Goal: Task Accomplishment & Management: Use online tool/utility

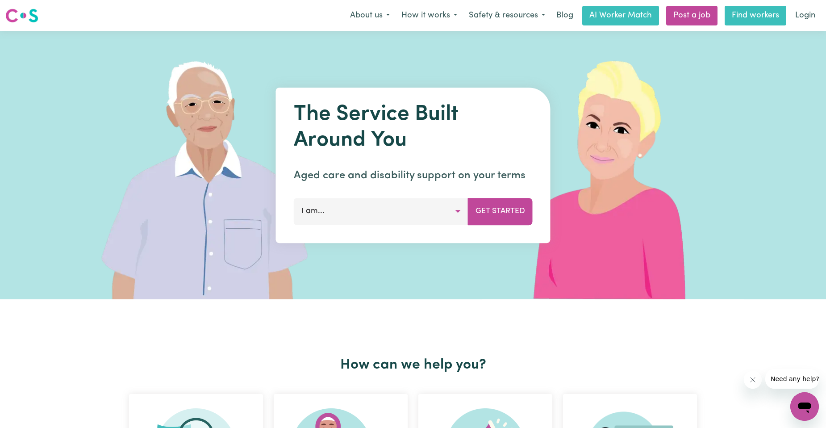
click at [737, 21] on link "Find workers" at bounding box center [755, 16] width 62 height 20
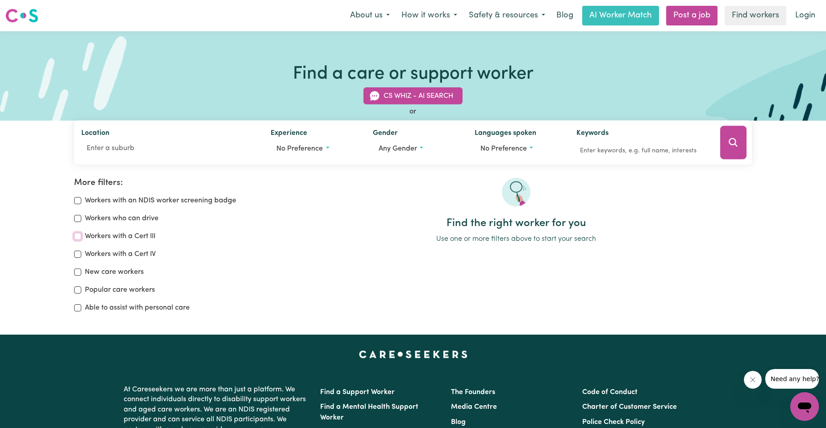
click at [75, 235] on input "Workers with a Cert III" at bounding box center [77, 236] width 7 height 7
checkbox input "true"
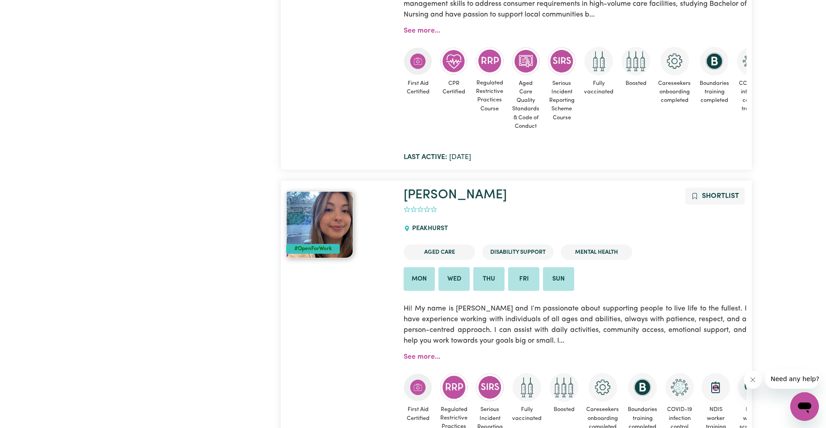
scroll to position [2098, 0]
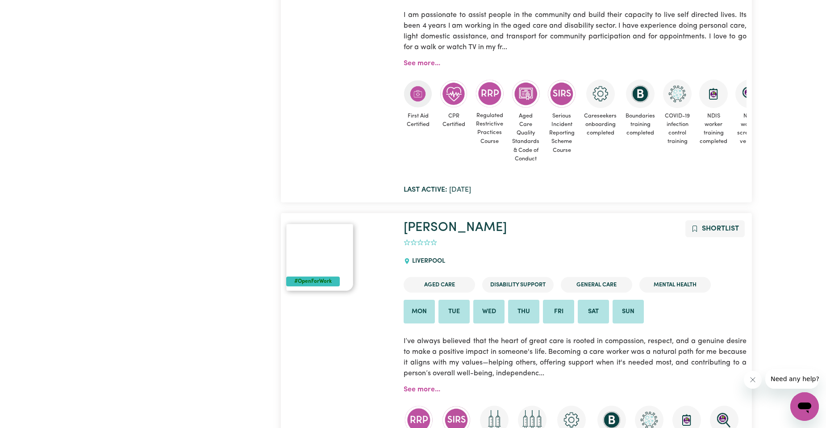
scroll to position [9, 0]
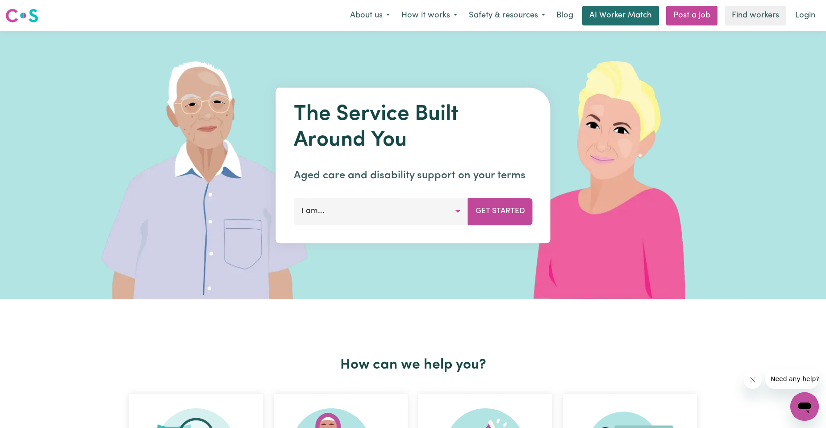
click at [633, 21] on link "AI Worker Match" at bounding box center [620, 16] width 77 height 20
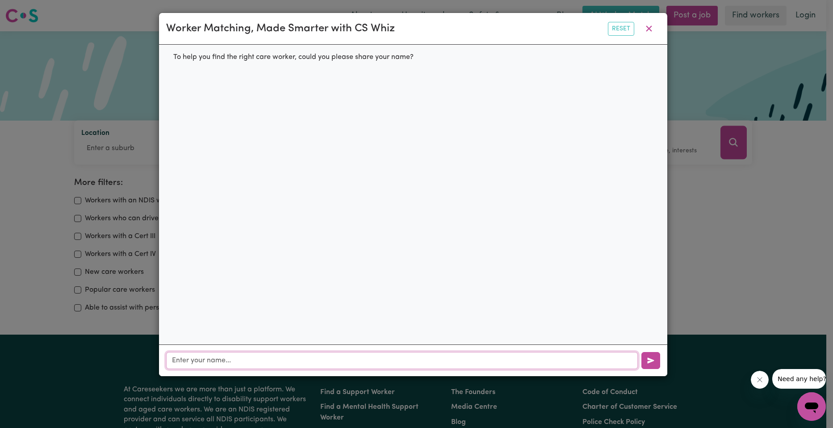
click at [369, 365] on input "text" at bounding box center [401, 360] width 471 height 17
type input "[PERSON_NAME]"
click at [652, 364] on icon "button" at bounding box center [650, 360] width 7 height 7
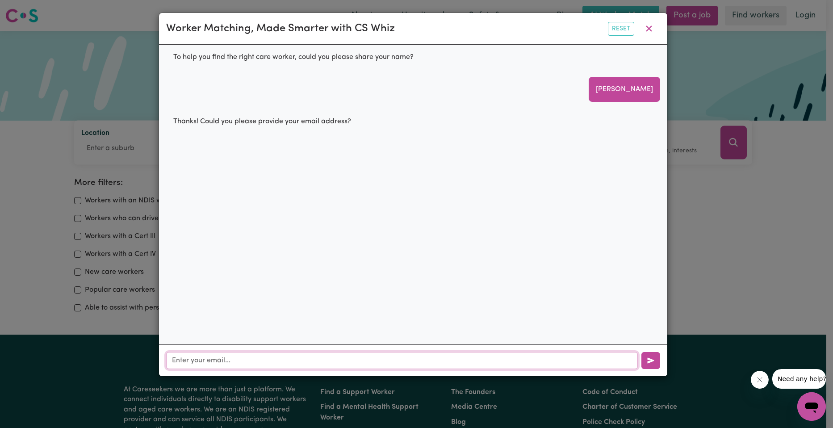
click at [237, 365] on input "text" at bounding box center [401, 360] width 471 height 17
type input "[EMAIL_ADDRESS][DOMAIN_NAME]"
click at [653, 364] on icon "button" at bounding box center [650, 360] width 7 height 7
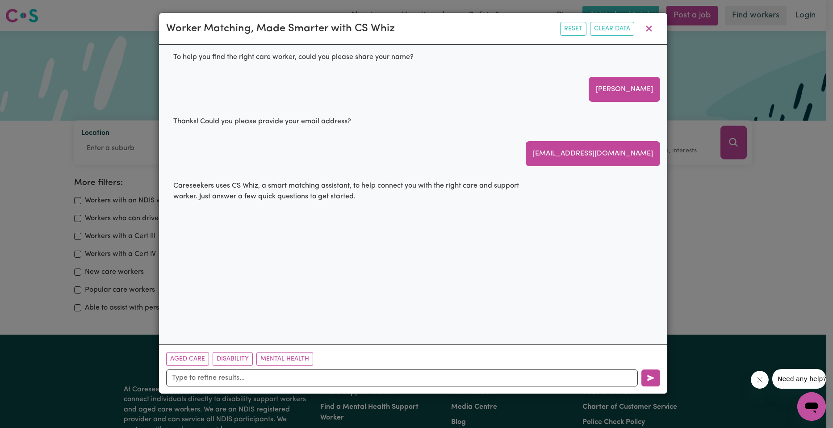
click at [235, 362] on button "Disability" at bounding box center [232, 359] width 40 height 14
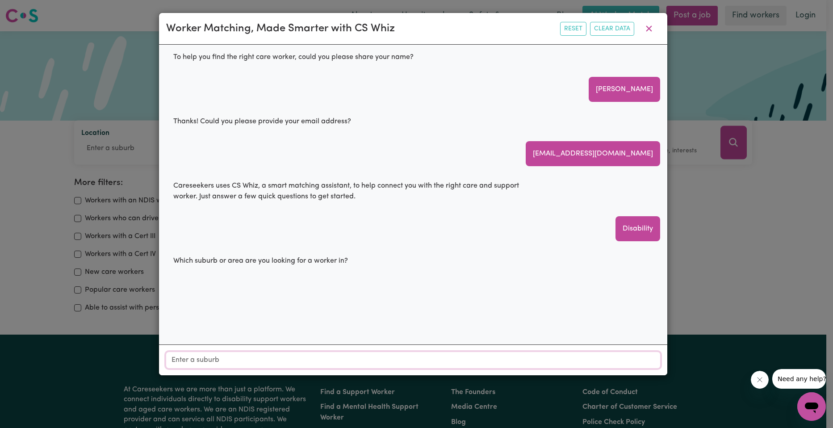
click at [238, 365] on input "Location" at bounding box center [413, 360] width 494 height 16
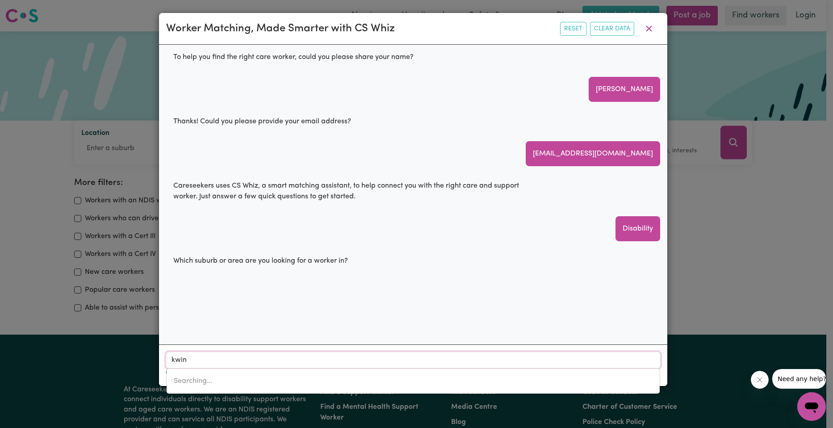
type input "kwina"
type input "[GEOGRAPHIC_DATA], [GEOGRAPHIC_DATA], 6167"
type input "kwinan"
type input "[GEOGRAPHIC_DATA], [GEOGRAPHIC_DATA], 6167"
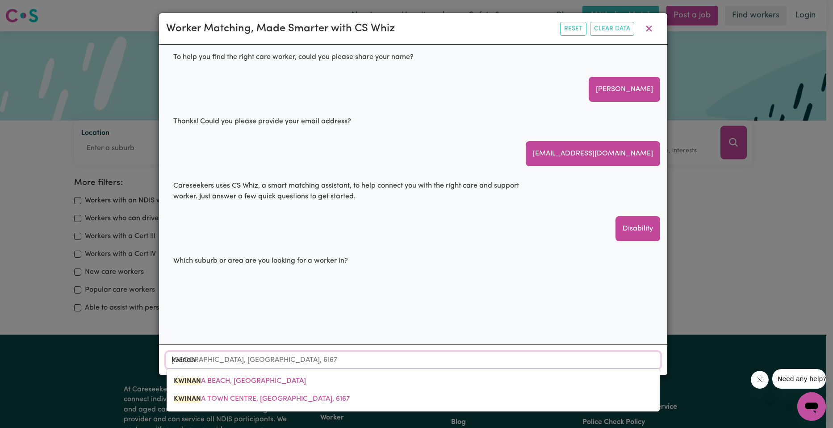
type input "kwinana"
type input "[GEOGRAPHIC_DATA], [GEOGRAPHIC_DATA], 6167"
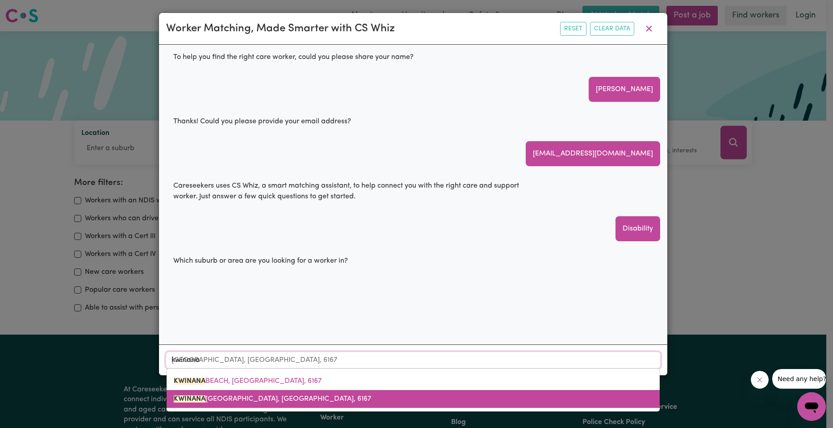
click at [222, 402] on span "[GEOGRAPHIC_DATA], [GEOGRAPHIC_DATA], 6167" at bounding box center [272, 398] width 197 height 7
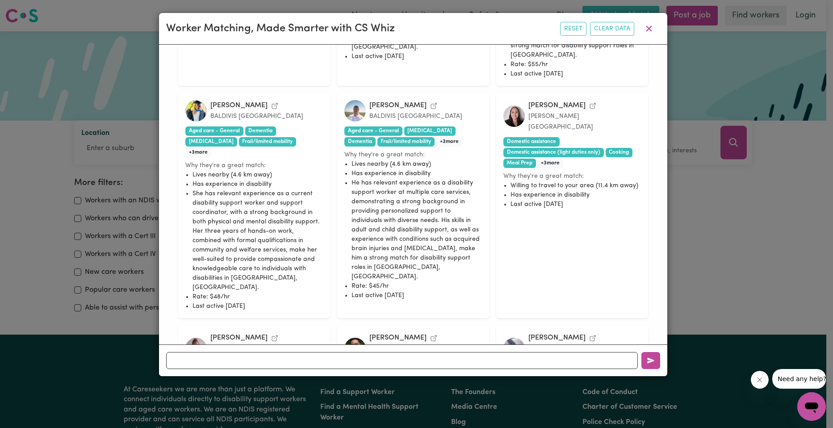
scroll to position [475, 0]
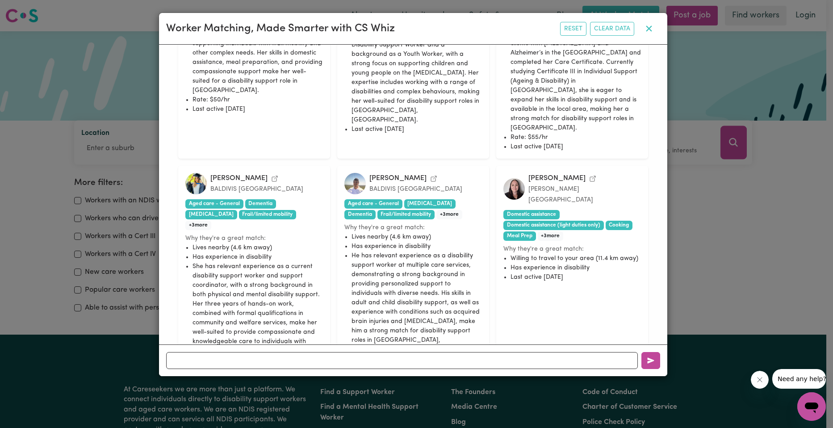
click at [645, 26] on icon "button" at bounding box center [648, 28] width 11 height 11
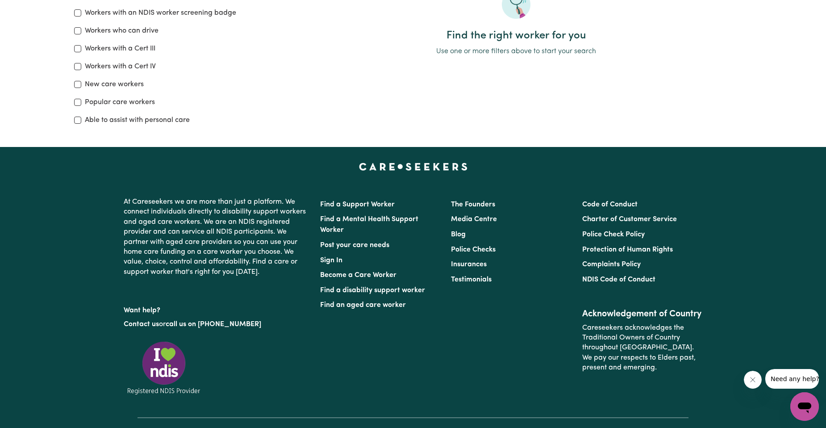
scroll to position [263, 0]
